Goal: Information Seeking & Learning: Learn about a topic

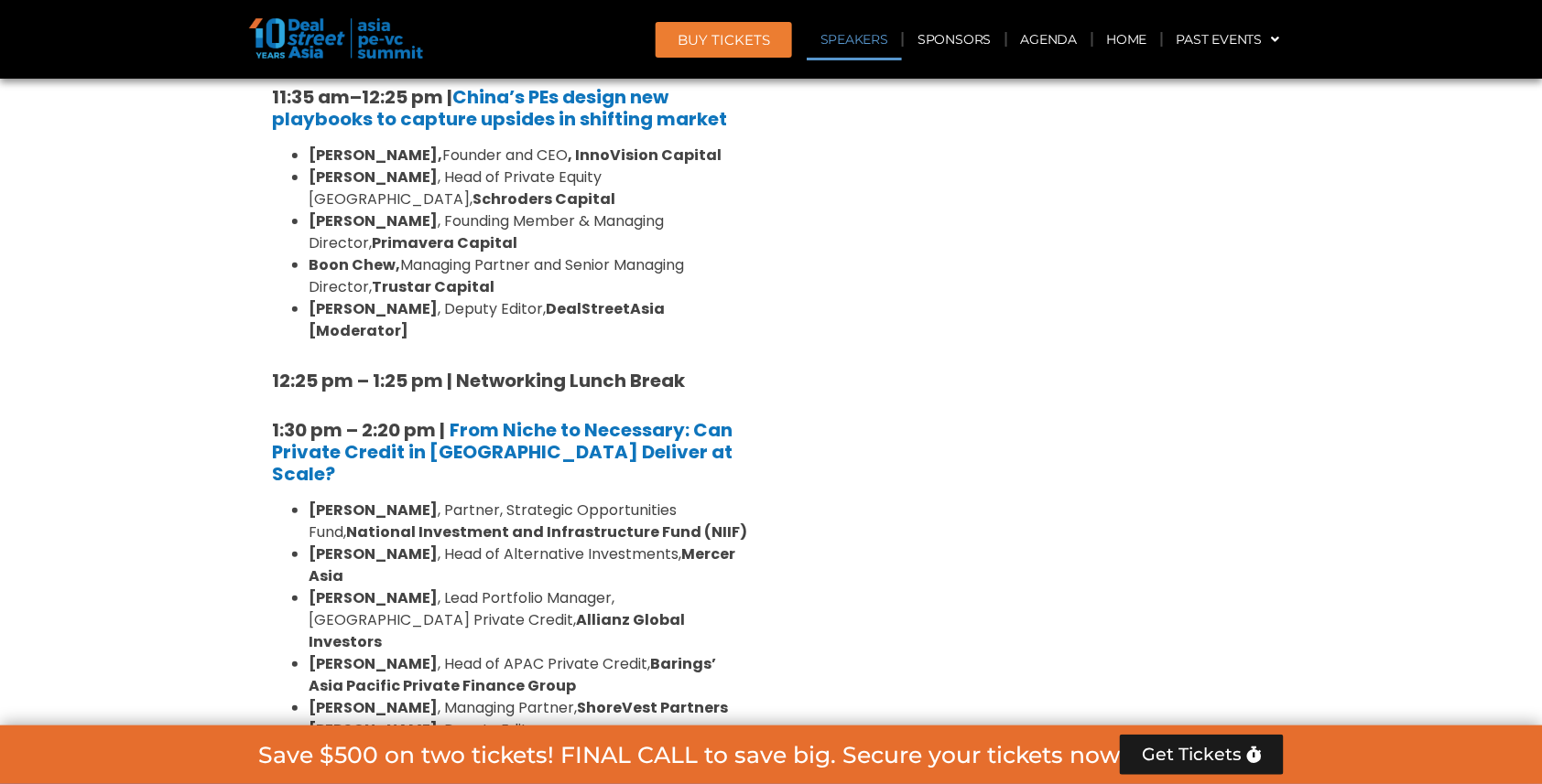
scroll to position [2224, 0]
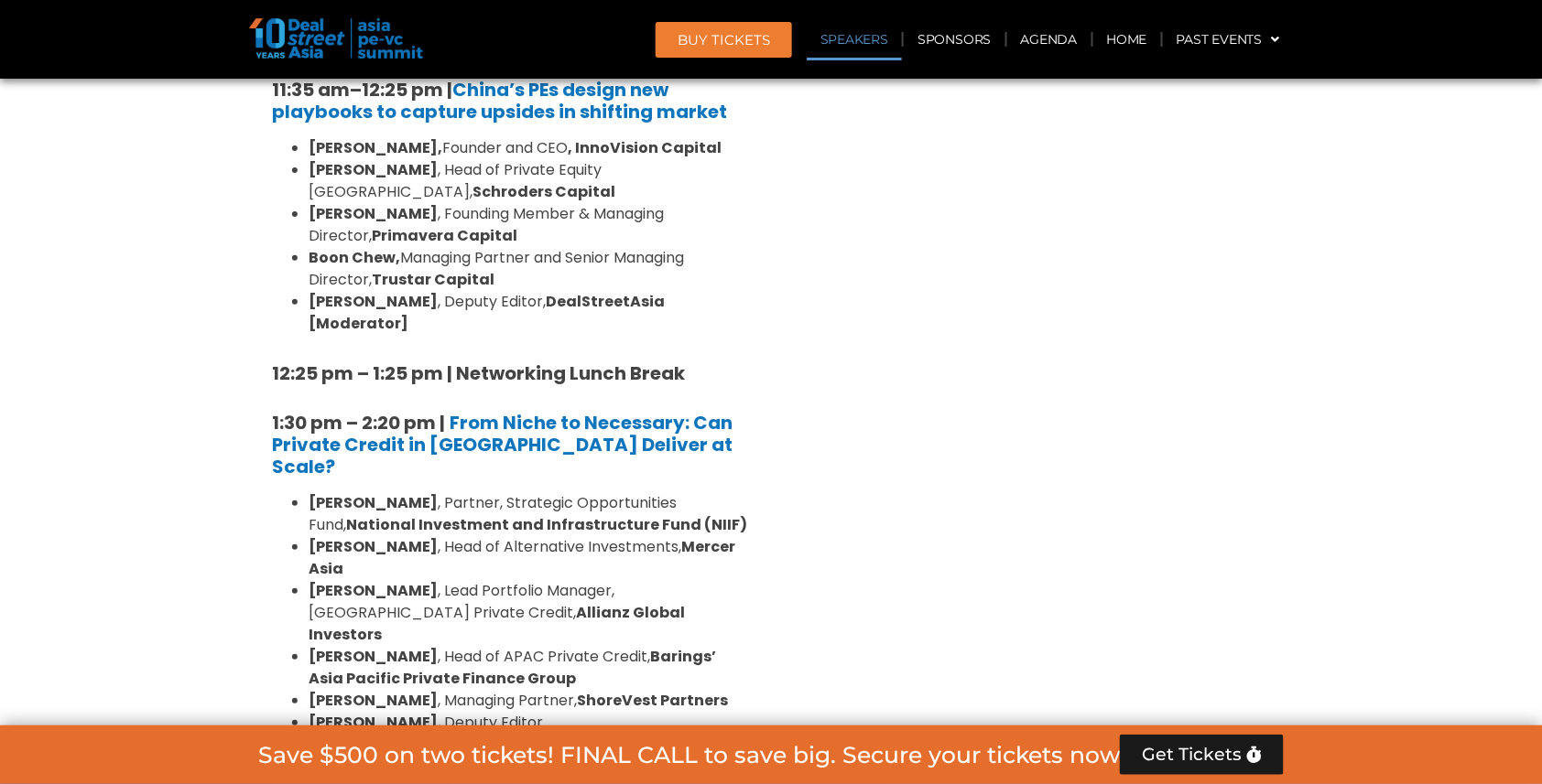
click at [1325, 10] on header "BUY Tickets Speakers Sponsors Agenda Home Past Events JKT 2025 SG 2024 JKT 2024…" at bounding box center [771, 40] width 1542 height 79
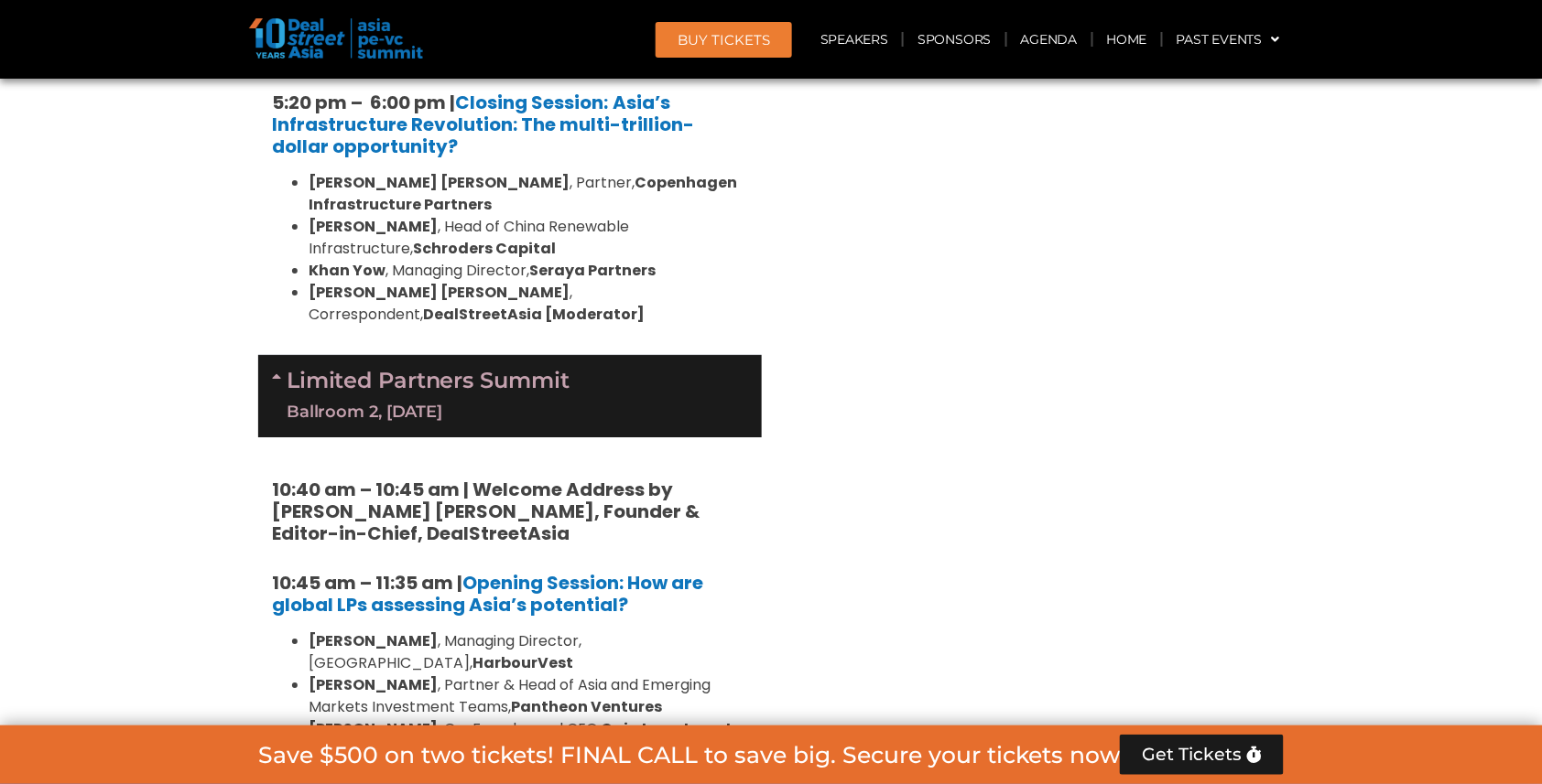
scroll to position [3929, 0]
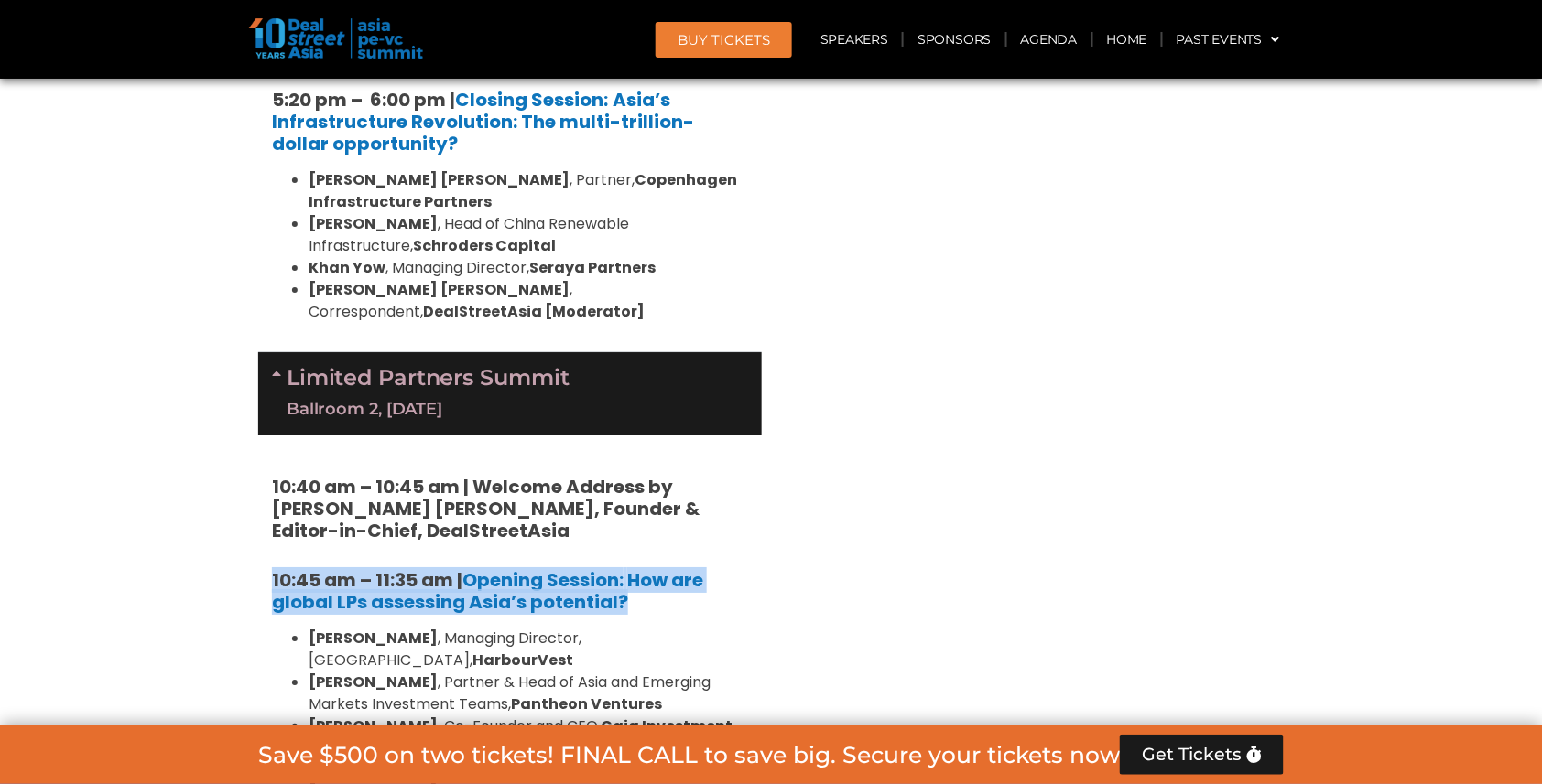
drag, startPoint x: 272, startPoint y: 254, endPoint x: 668, endPoint y: 289, distance: 397.5
click at [668, 569] on h5 "10:45 am – 11:35 am | Opening Session: How are global LPs assessing Asia’s pote…" at bounding box center [509, 591] width 476 height 44
copy h5 "10:45 am – 11:35 am | Opening Session: How are global LPs assessing Asia’s pote…"
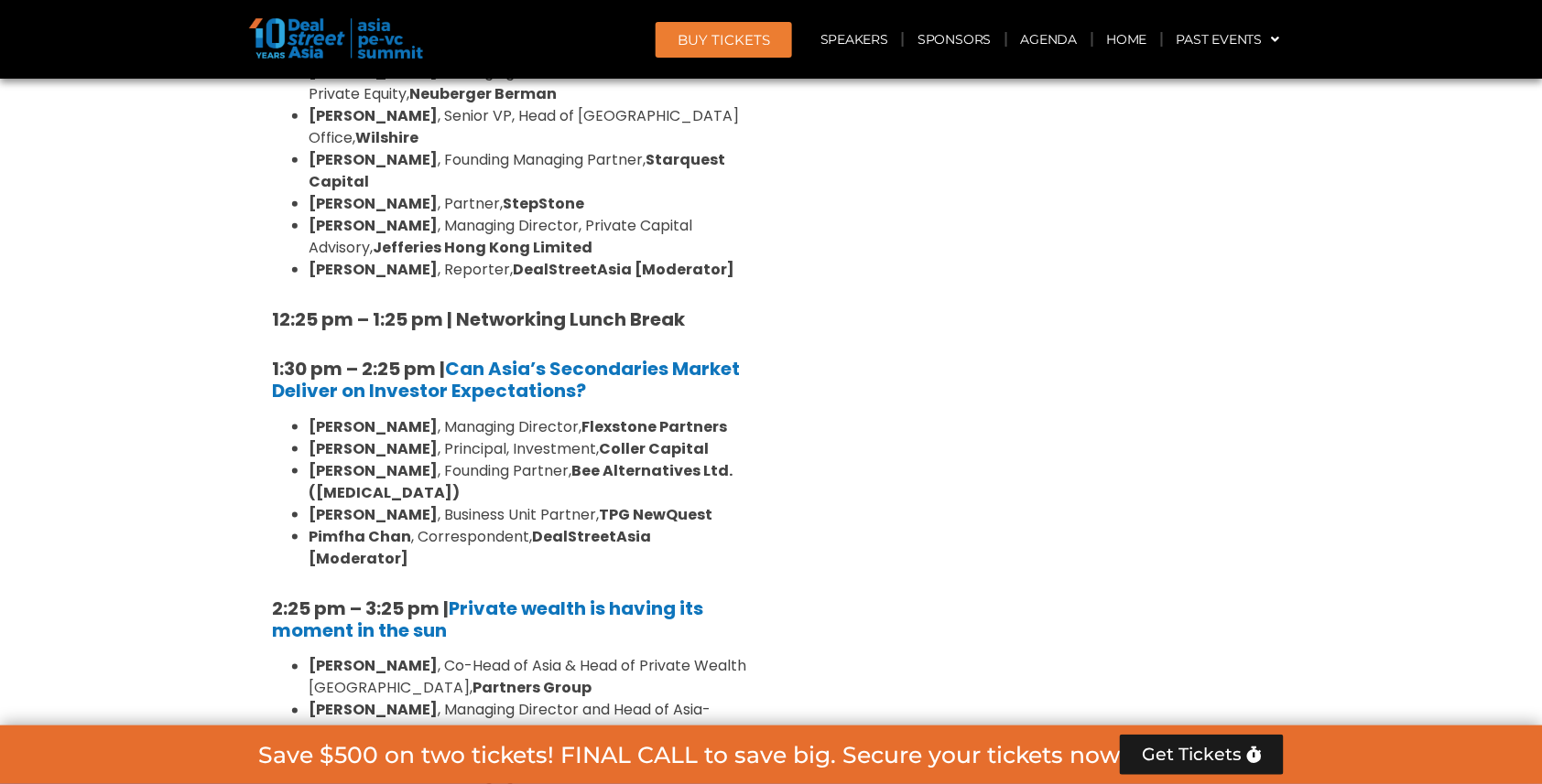
scroll to position [4810, 0]
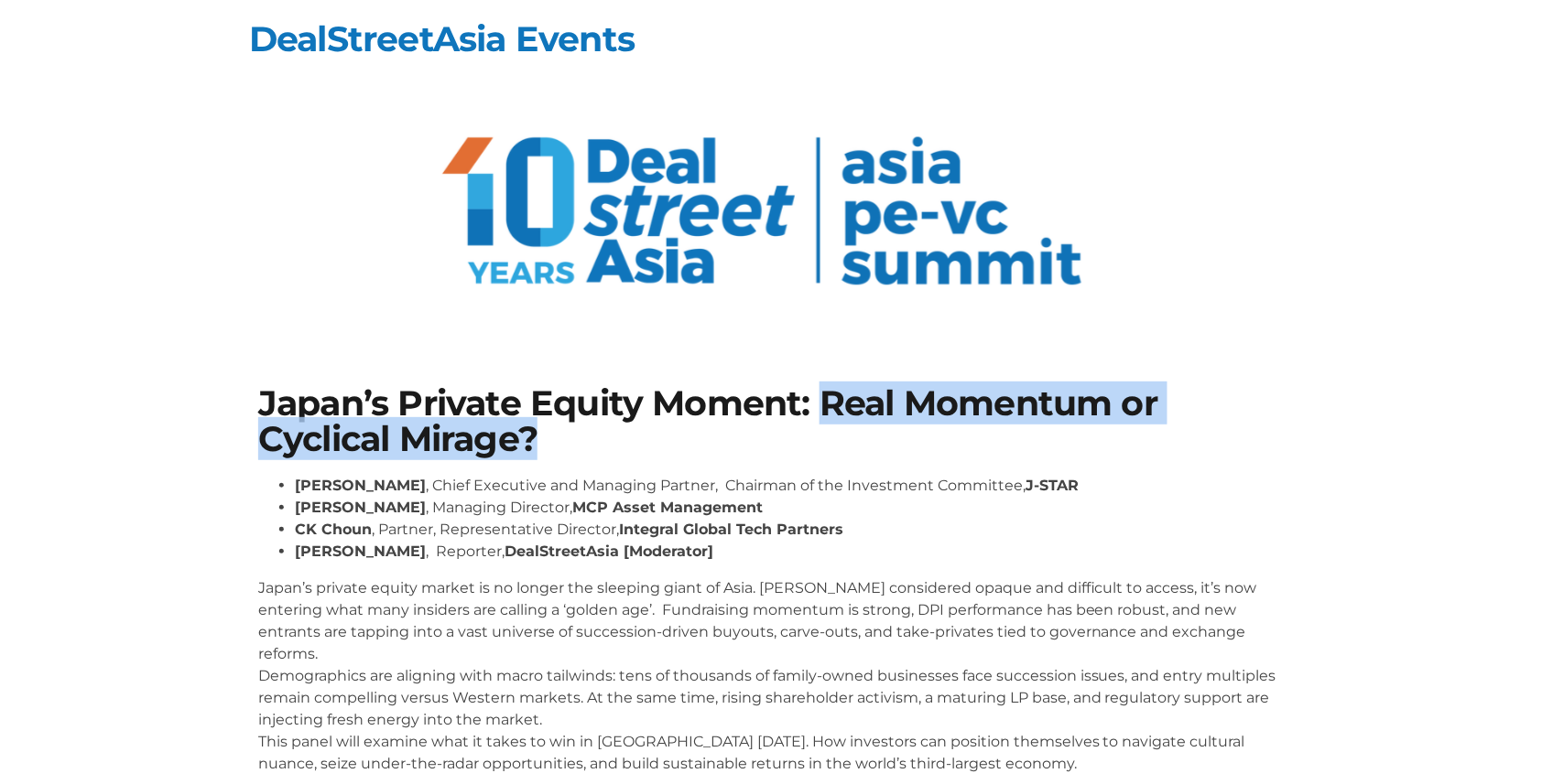
drag, startPoint x: 821, startPoint y: 395, endPoint x: 859, endPoint y: 442, distance: 60.4
click at [859, 442] on h1 "Japan’s Private Equity Moment: Real Momentum or Cyclical Mirage?" at bounding box center [771, 421] width 1026 height 71
copy h1 "Real Momentum or Cyclical Mirage?"
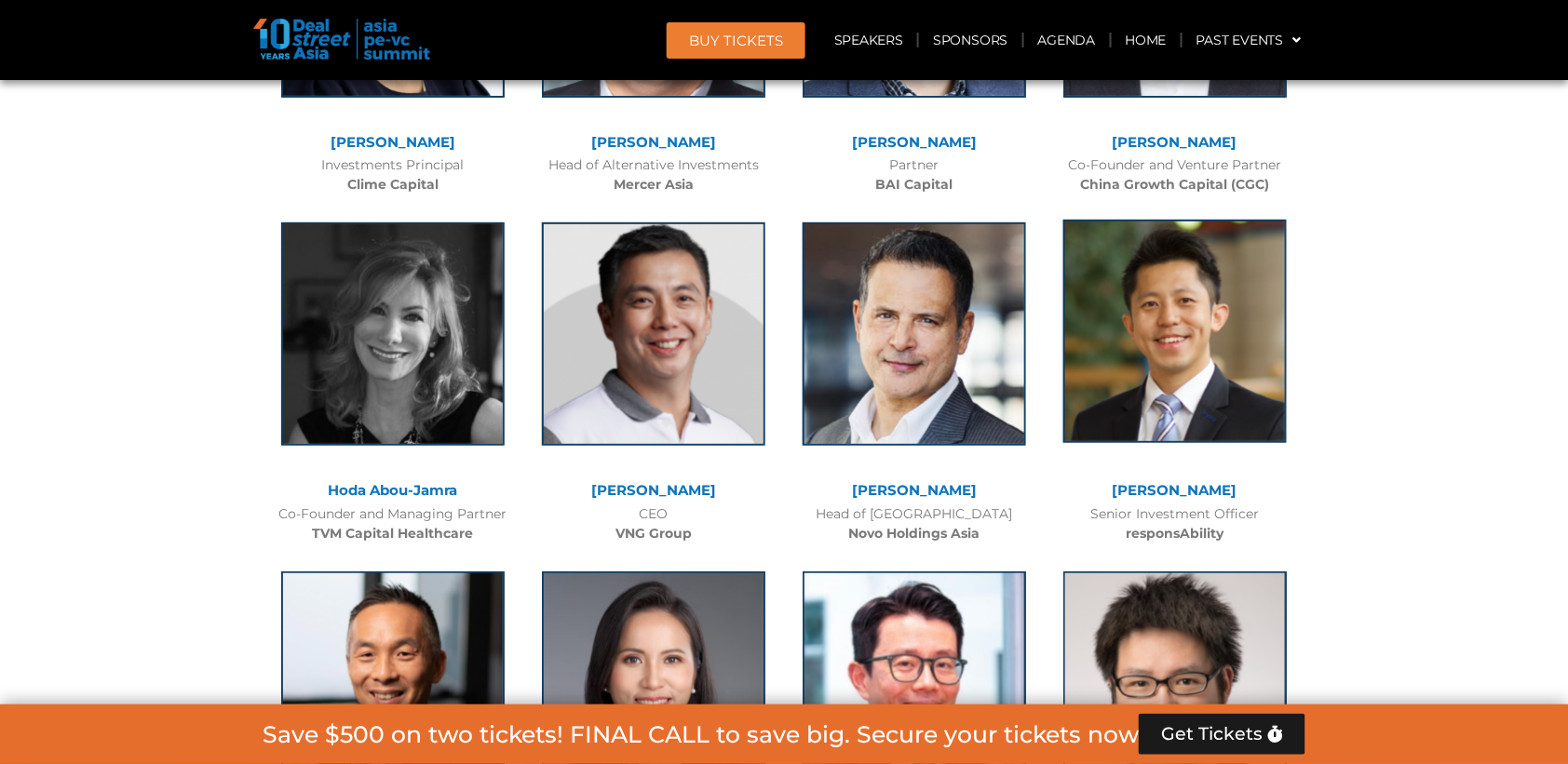
scroll to position [7701, 0]
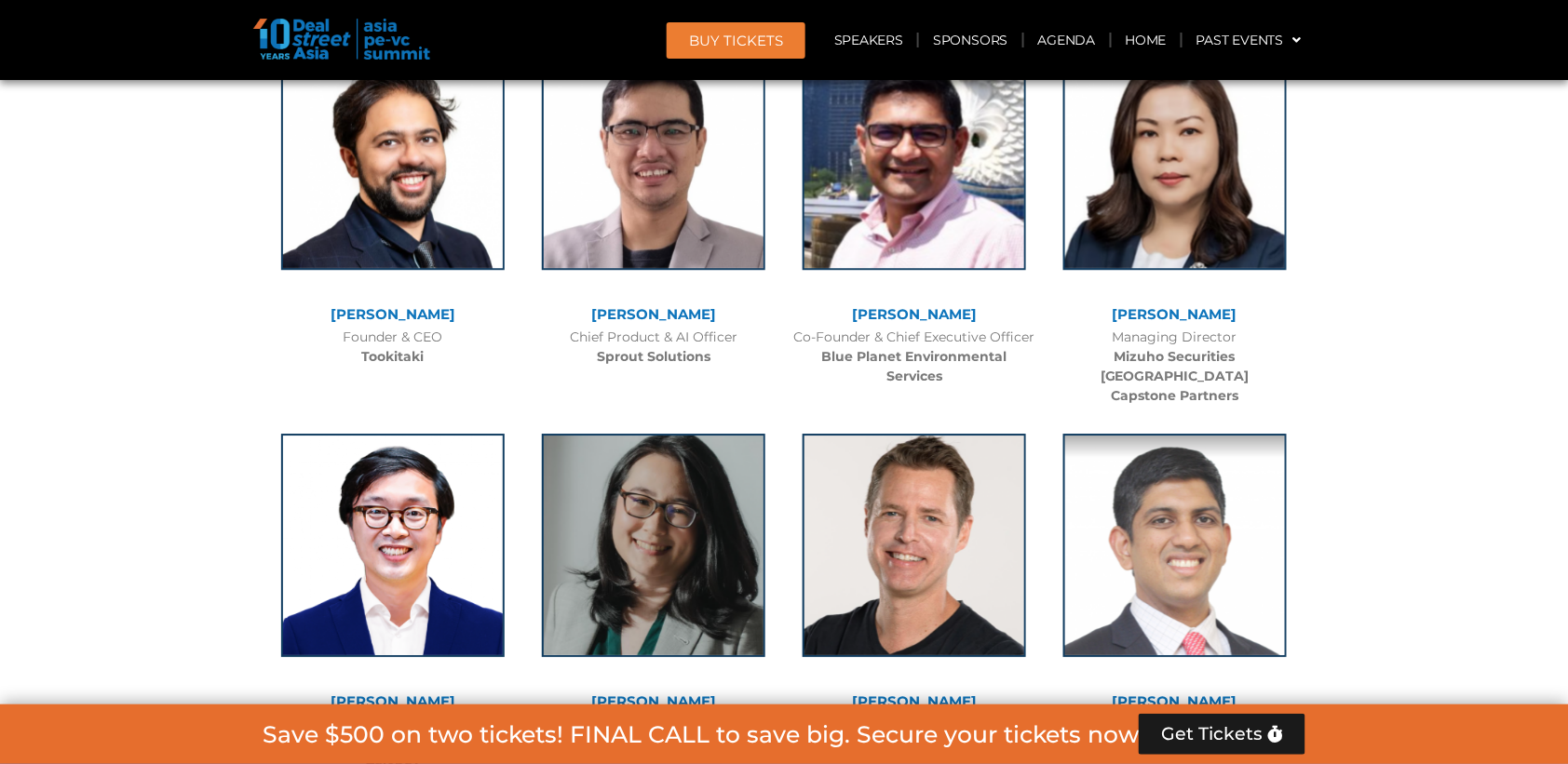
scroll to position [12768, 0]
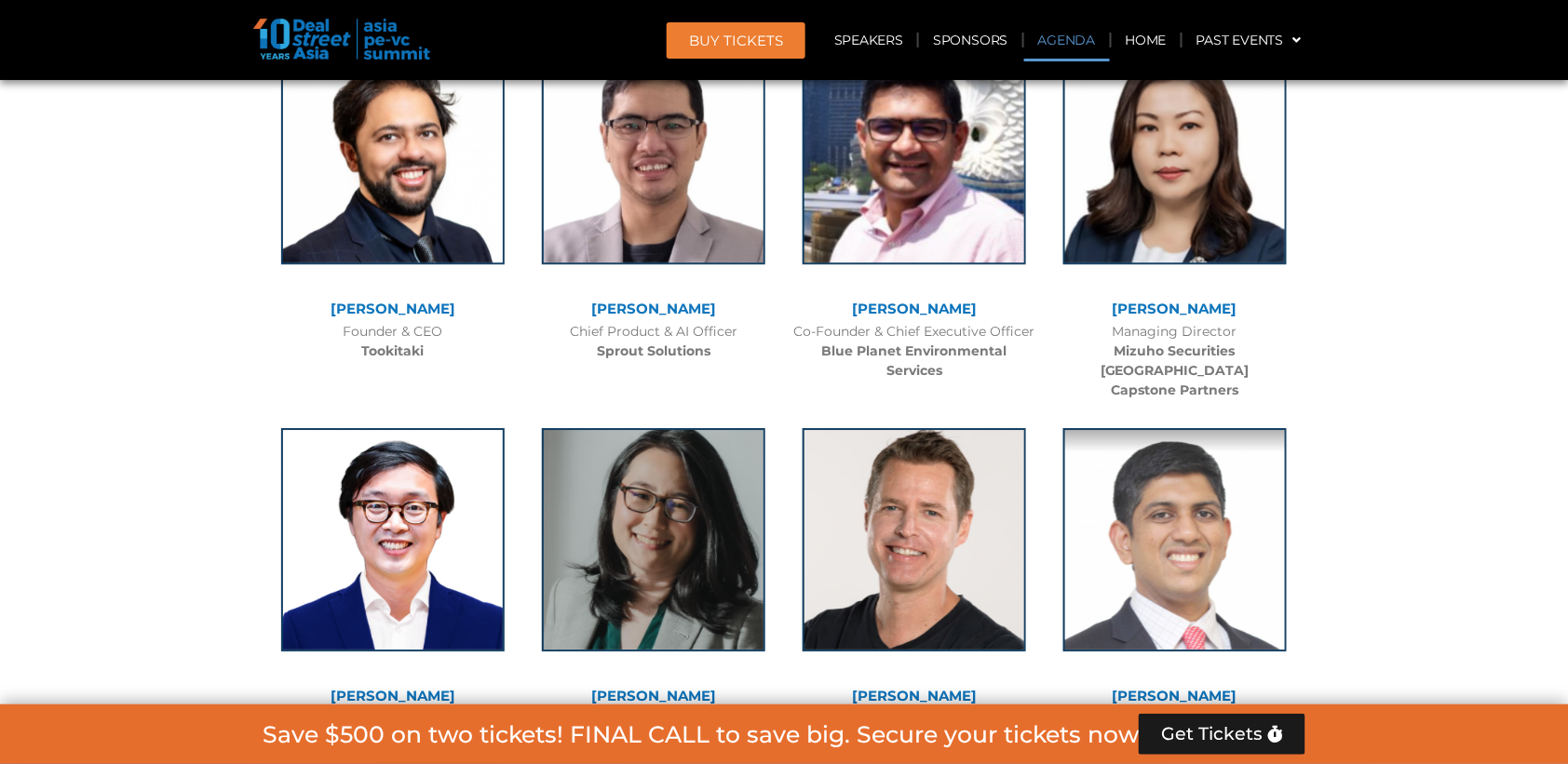
click at [1086, 44] on link "Agenda" at bounding box center [1066, 40] width 85 height 43
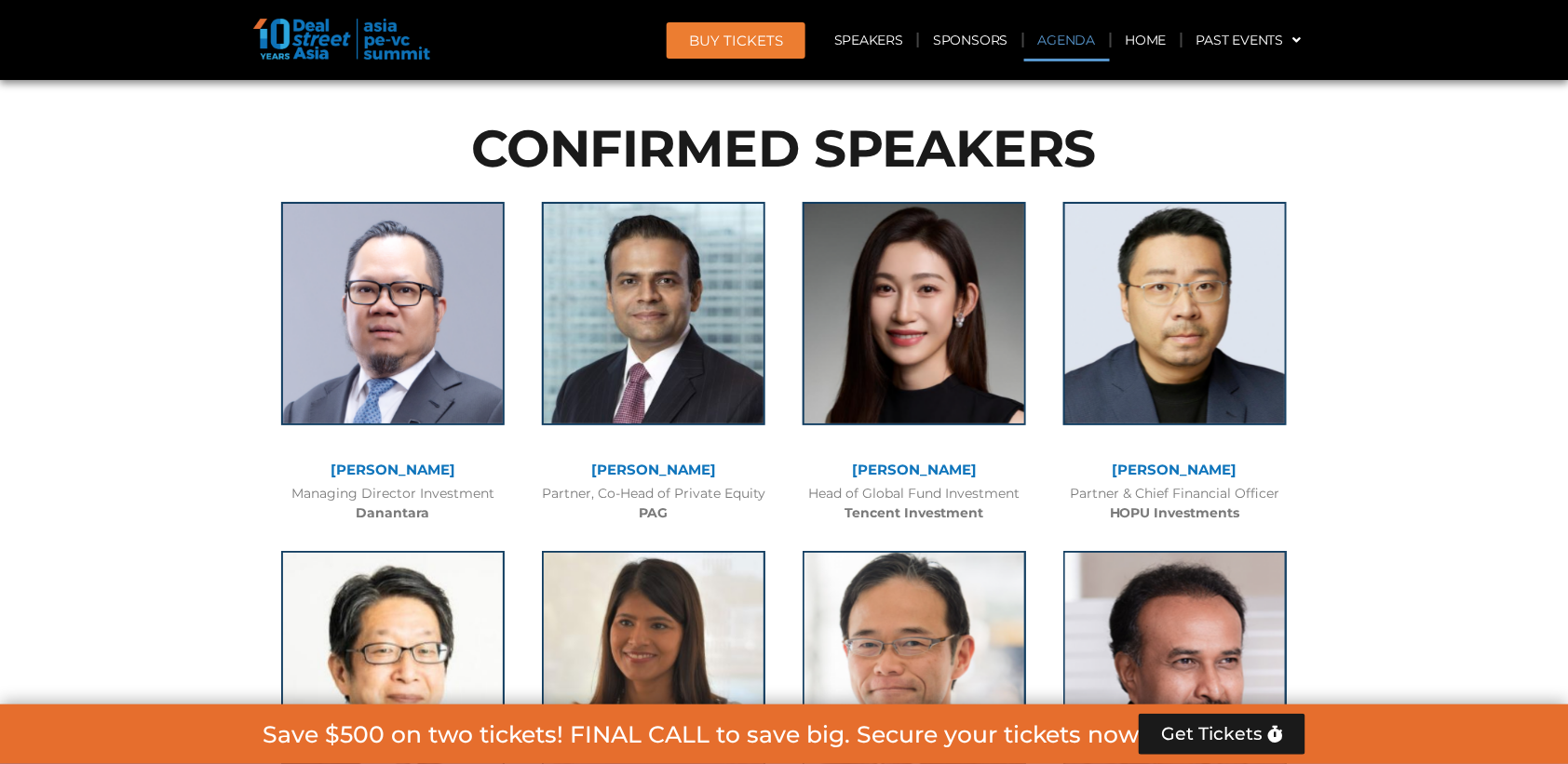
scroll to position [1065, 0]
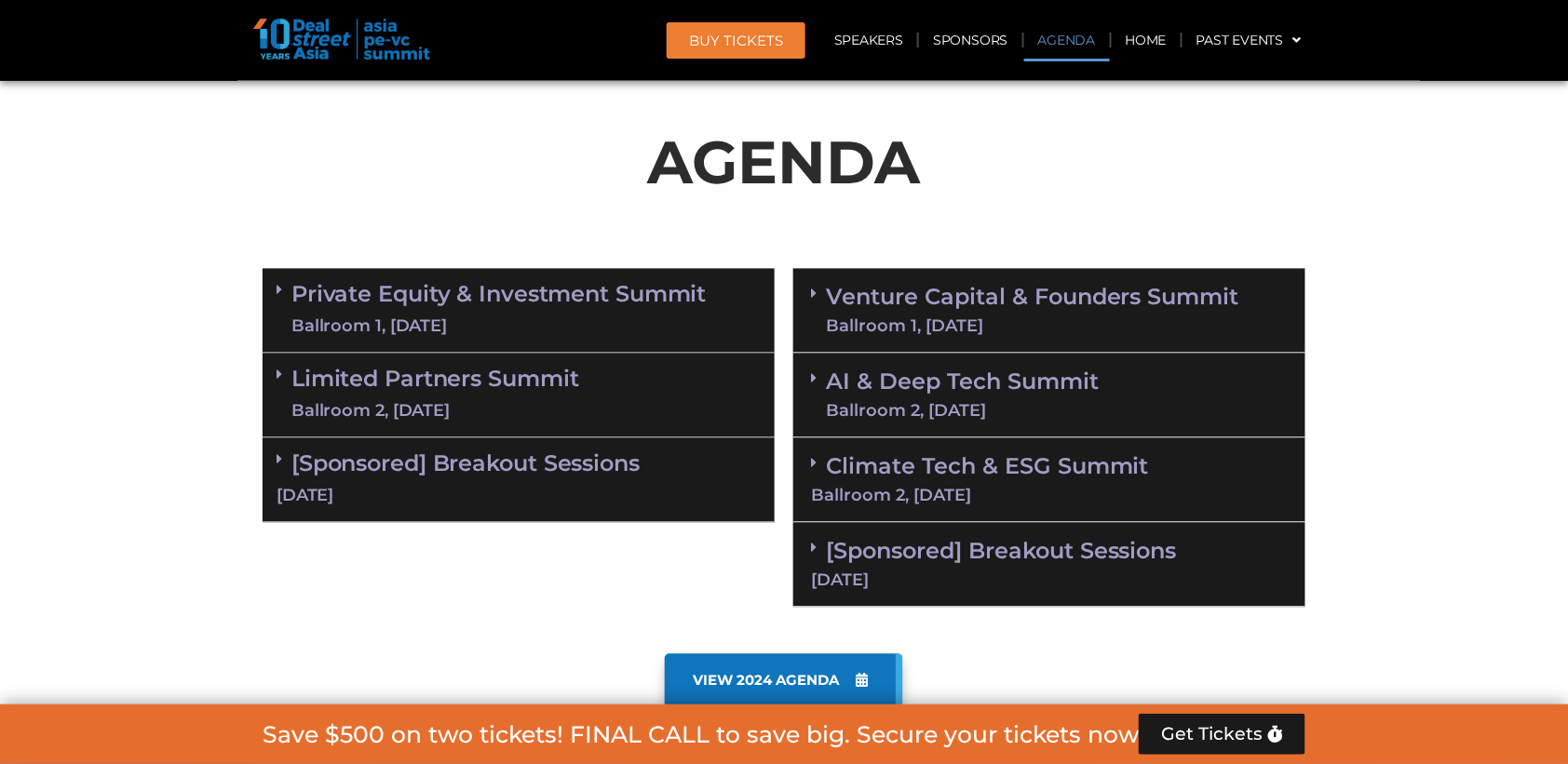
click at [583, 283] on link "Private Equity & Investment Summit Ballroom 1, 10 Sept" at bounding box center [498, 311] width 415 height 56
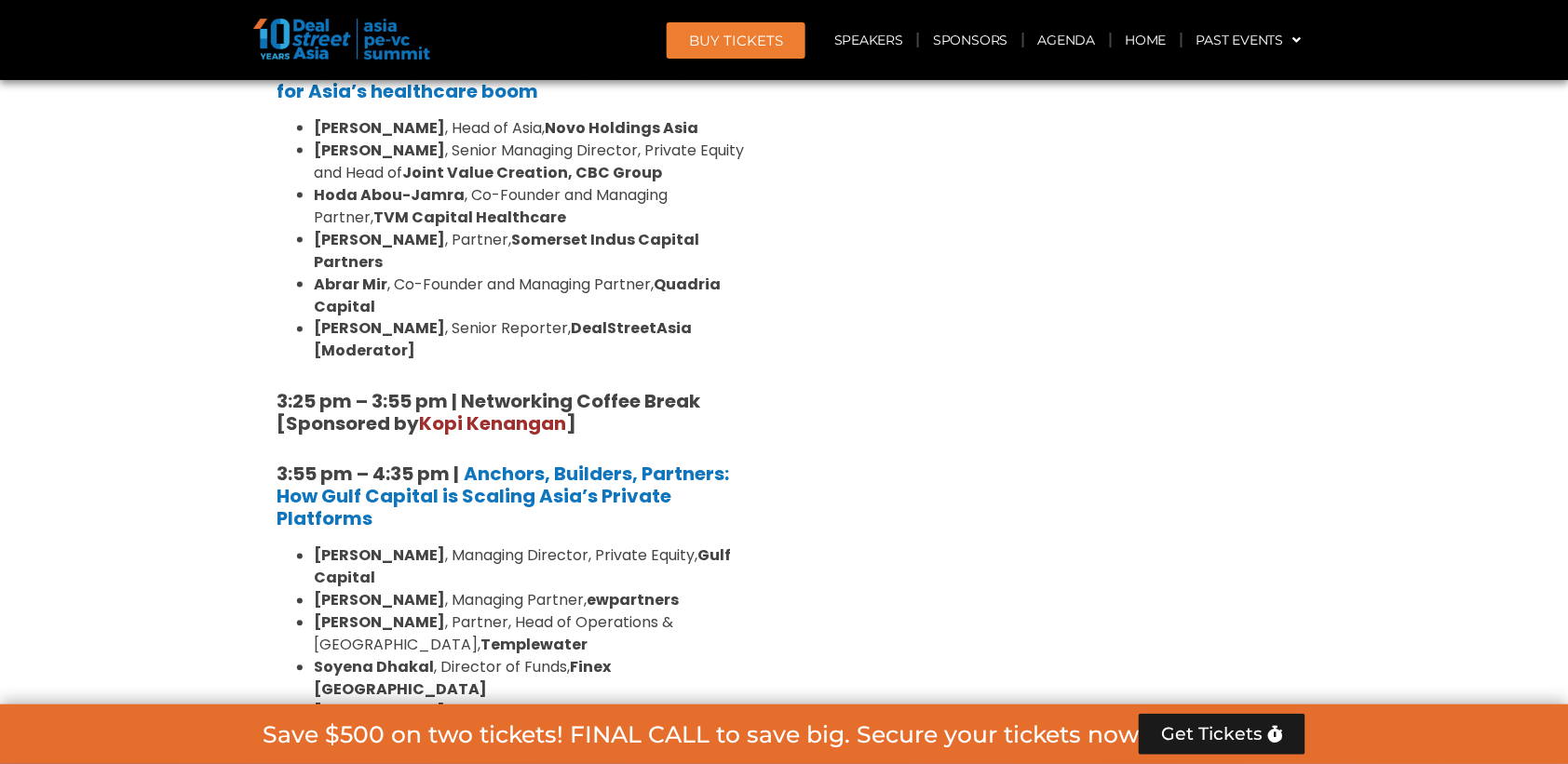
scroll to position [2987, 0]
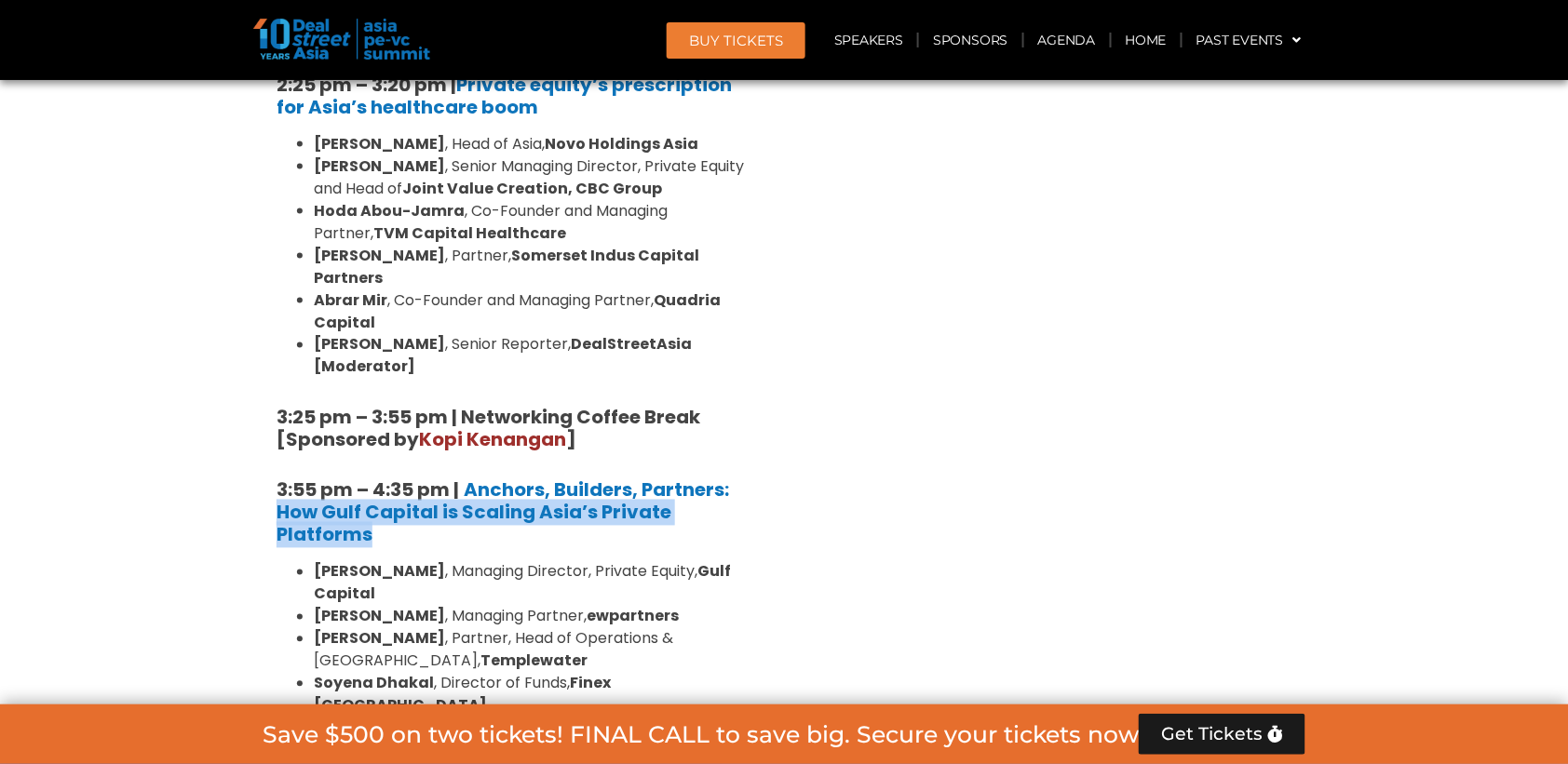
drag, startPoint x: 270, startPoint y: 234, endPoint x: 381, endPoint y: 257, distance: 113.4
copy b "How Gulf Capital is Scaling Asia’s Private Platforms"
